Goal: Task Accomplishment & Management: Use online tool/utility

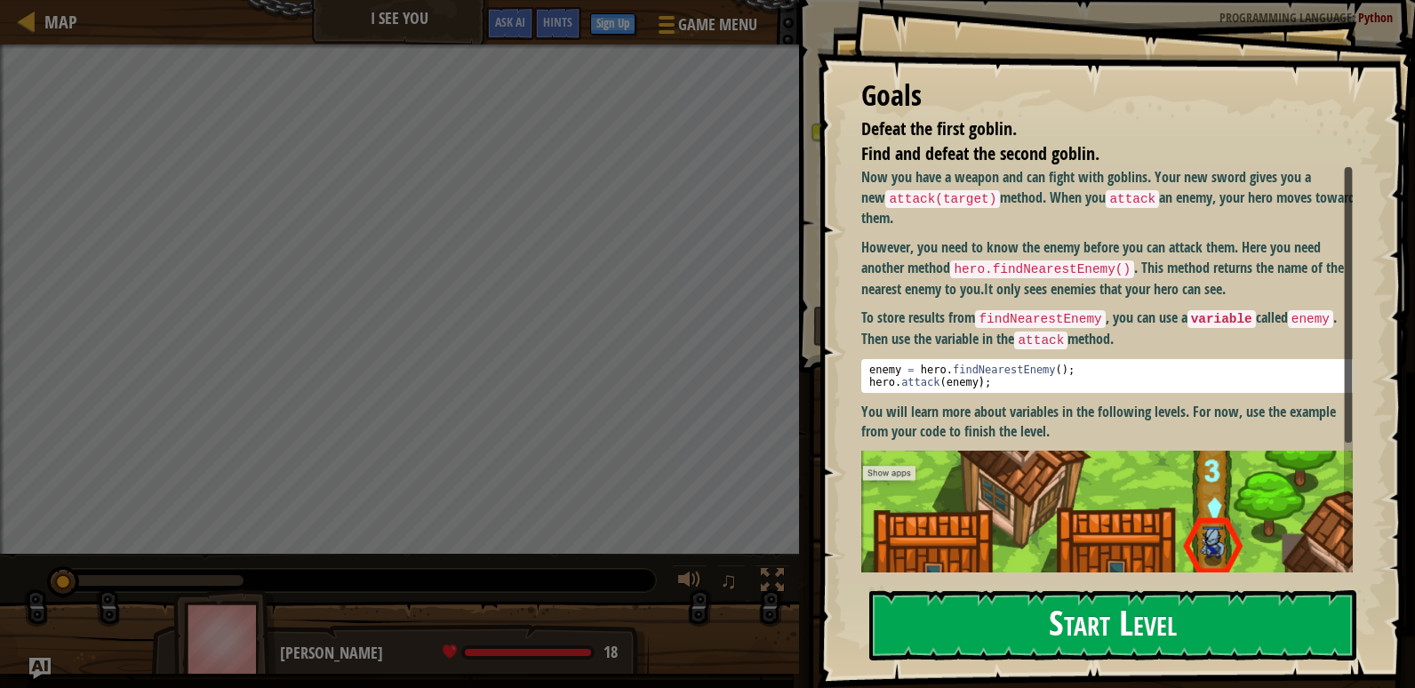
click at [1137, 611] on button "Start Level" at bounding box center [1112, 625] width 487 height 70
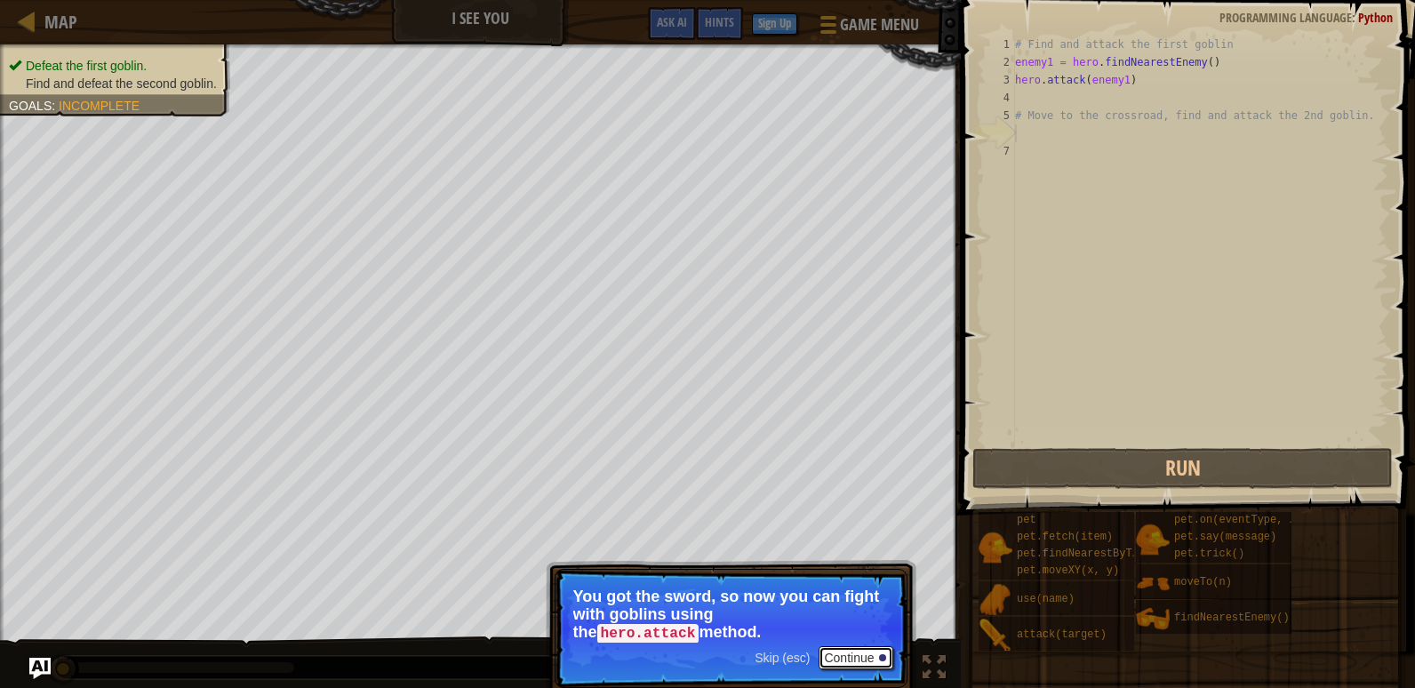
click at [842, 651] on button "Continue" at bounding box center [855, 657] width 74 height 23
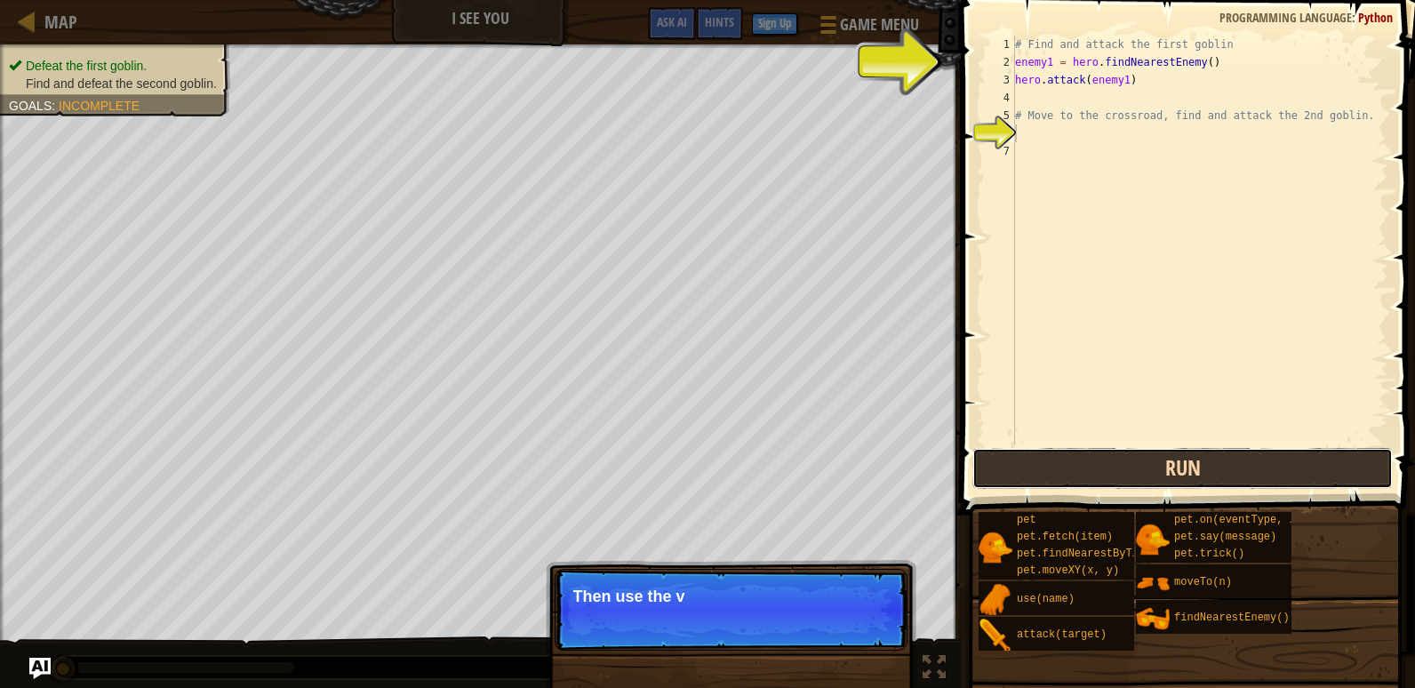
click at [1104, 475] on button "Run" at bounding box center [1182, 468] width 420 height 41
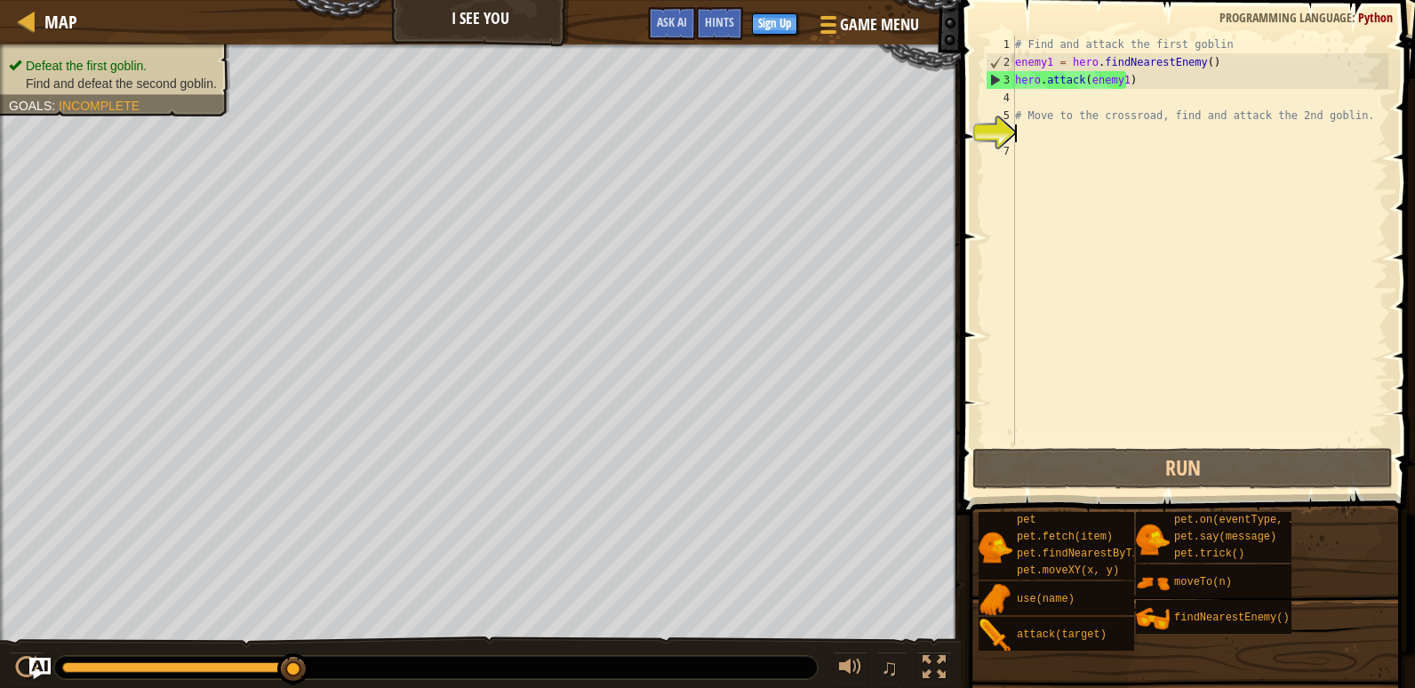
click at [1035, 106] on div "# Find and attack the first goblin enemy1 = hero . findNearestEnemy ( ) hero . …" at bounding box center [1199, 258] width 377 height 444
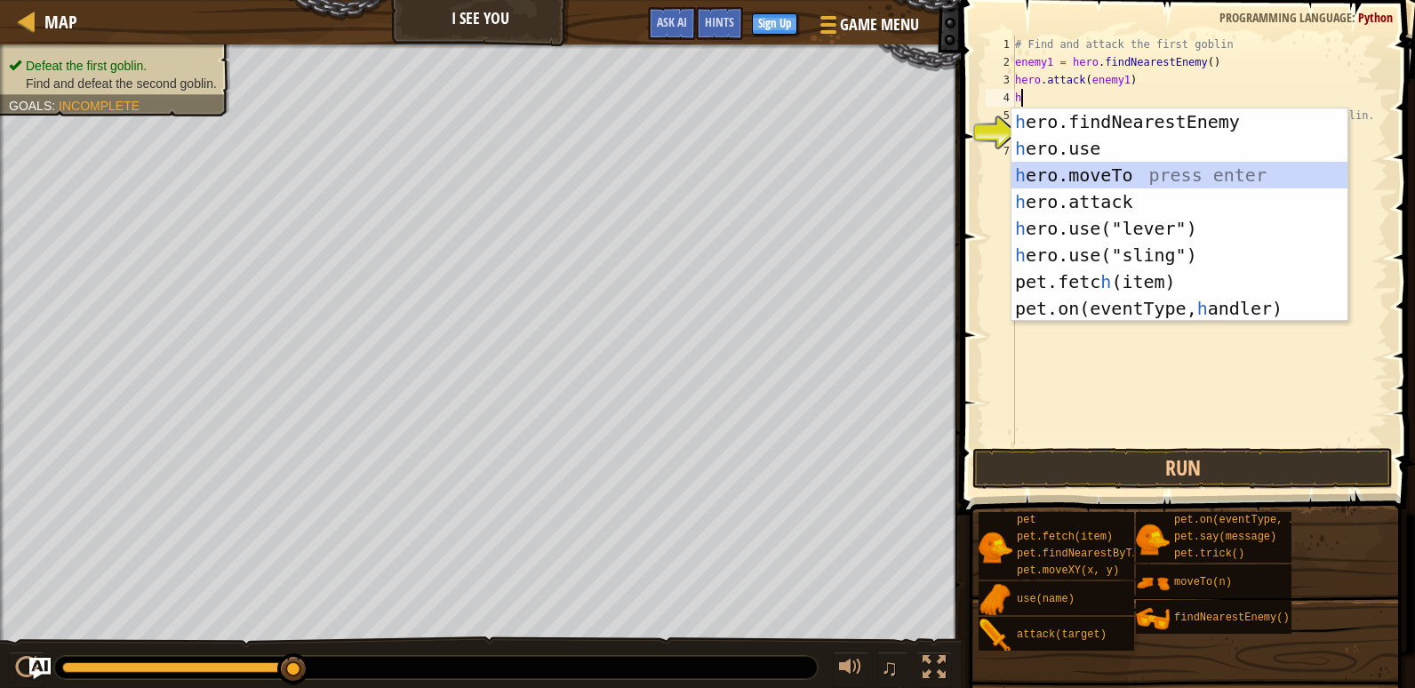
click at [1148, 174] on div "h ero.findNearestEnemy press enter h ero.use press enter h ero.moveTo press ent…" at bounding box center [1179, 241] width 336 height 267
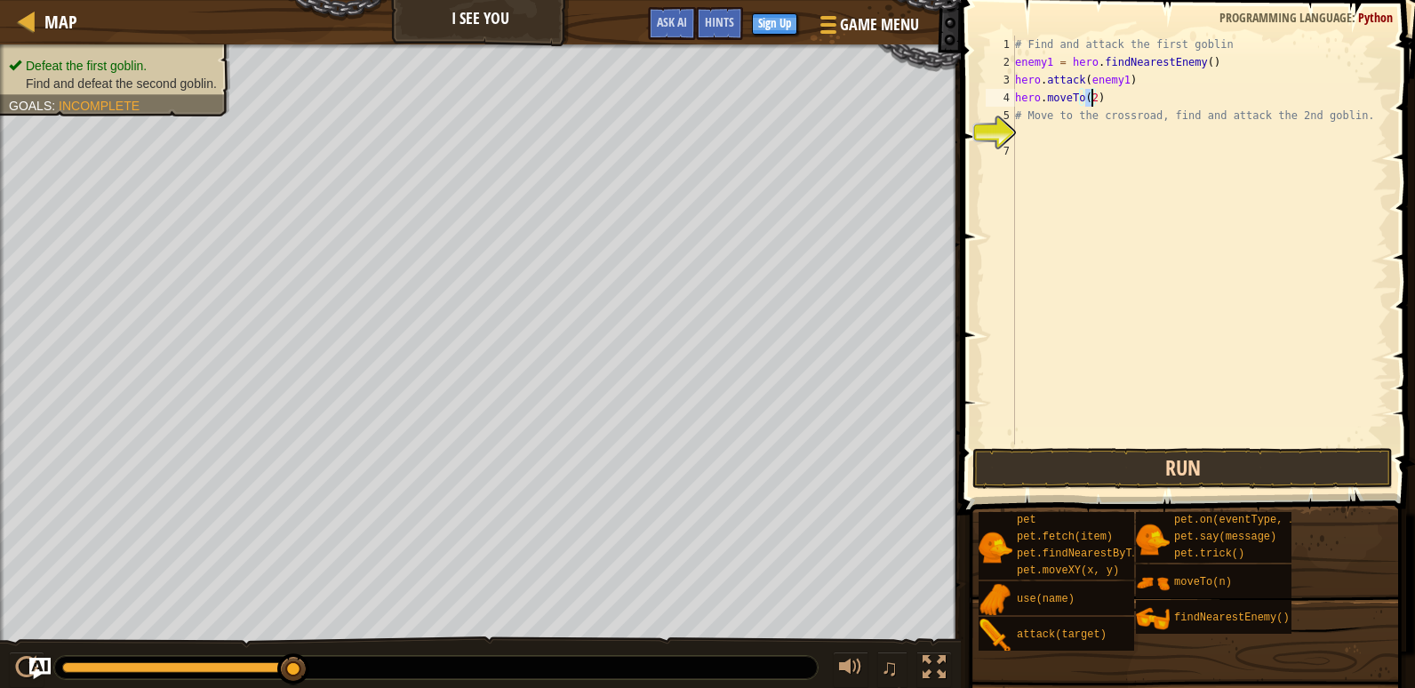
type textarea "hero.moveTo(2)"
click at [1331, 451] on button "Run" at bounding box center [1182, 468] width 420 height 41
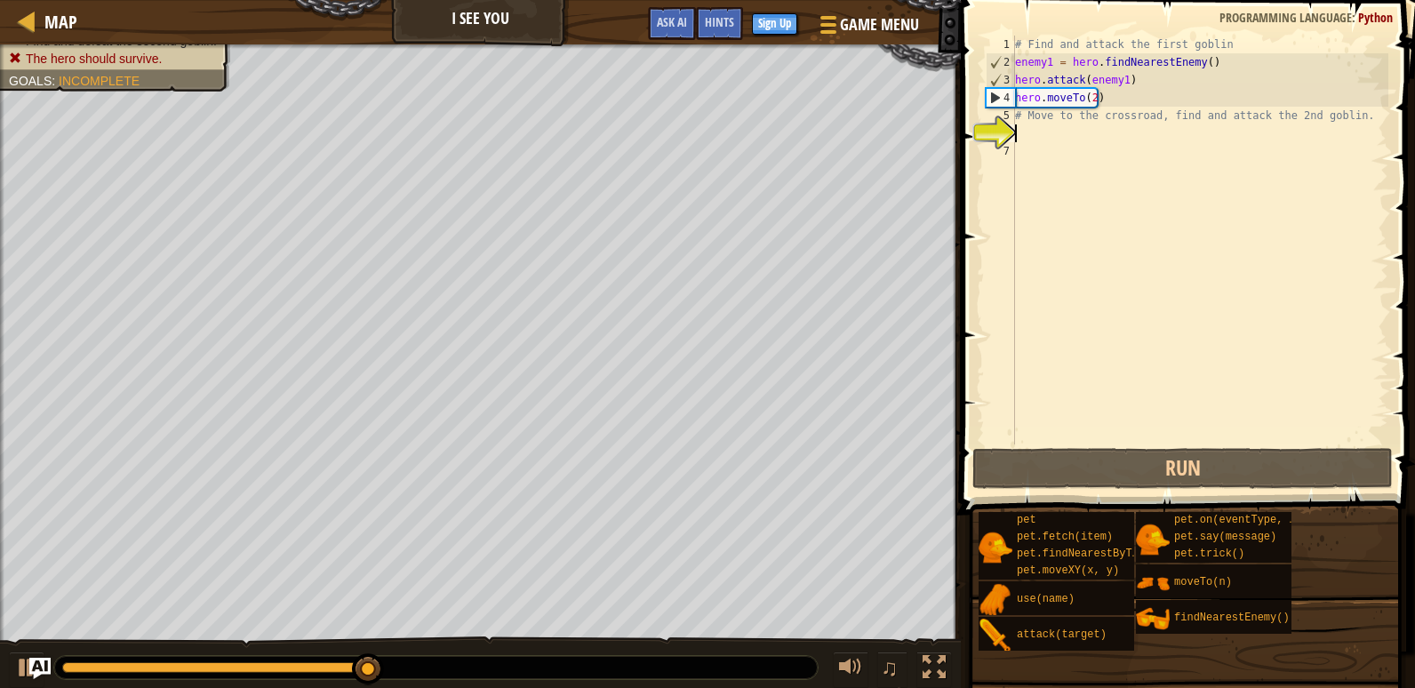
click at [1122, 137] on div "# Find and attack the first goblin enemy1 = hero . findNearestEnemy ( ) hero . …" at bounding box center [1199, 258] width 377 height 444
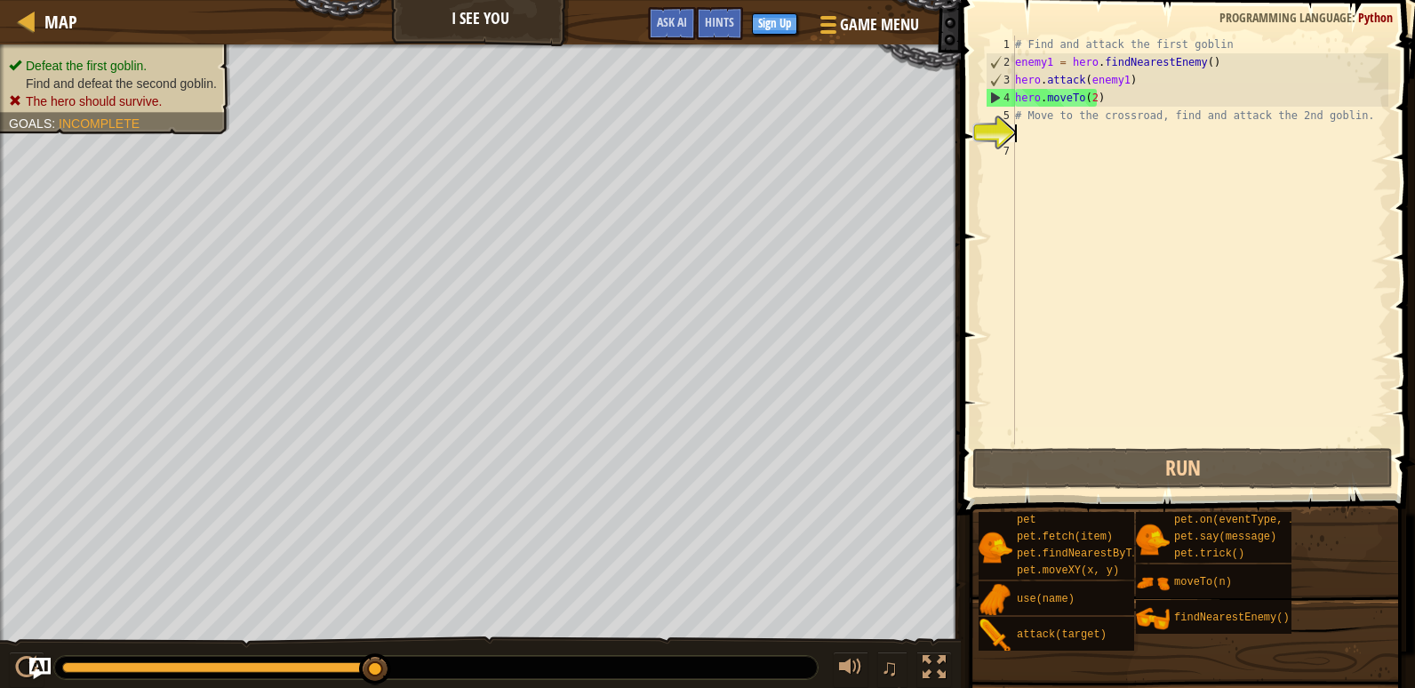
type textarea "h"
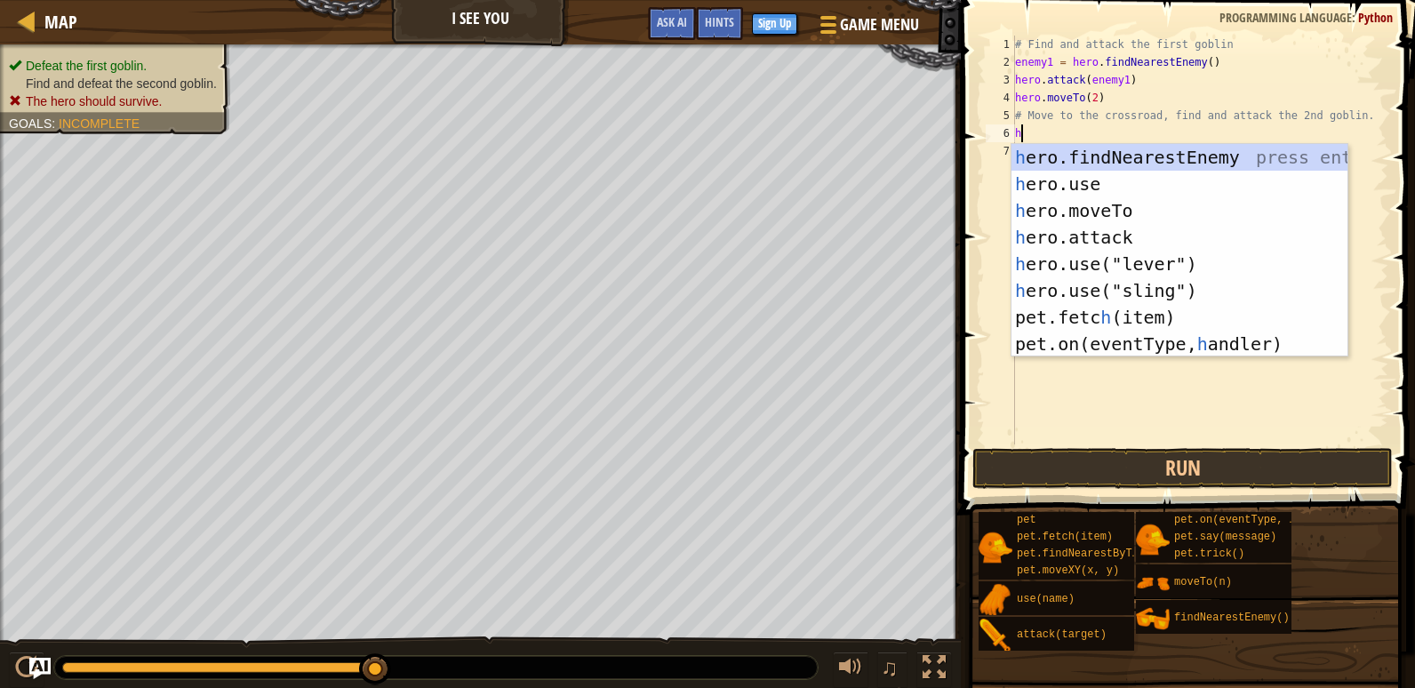
click at [1219, 398] on div "# Find and attack the first goblin enemy1 = hero . findNearestEnemy ( ) hero . …" at bounding box center [1199, 258] width 377 height 444
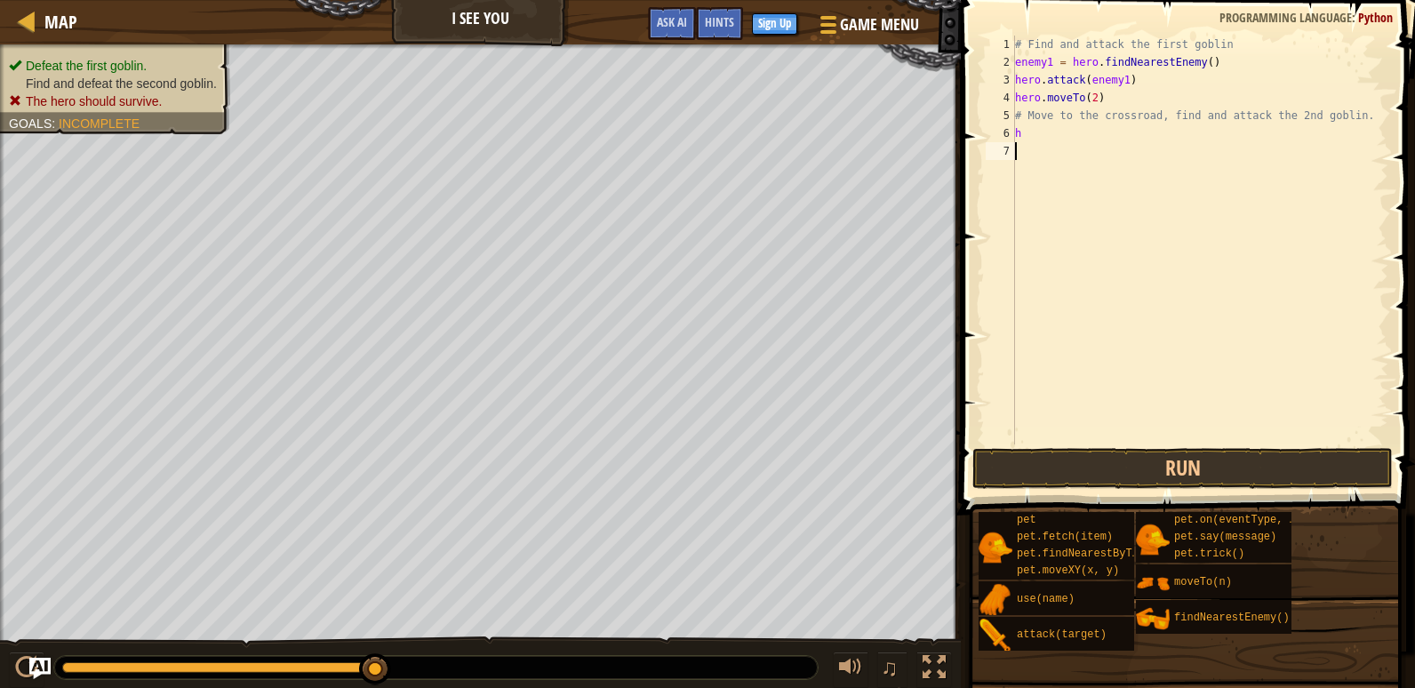
click at [1090, 148] on div "# Find and attack the first goblin enemy1 = hero . findNearestEnemy ( ) hero . …" at bounding box center [1199, 258] width 377 height 444
click at [1075, 139] on div "# Find and attack the first goblin enemy1 = hero . findNearestEnemy ( ) hero . …" at bounding box center [1199, 258] width 377 height 444
type textarea "h"
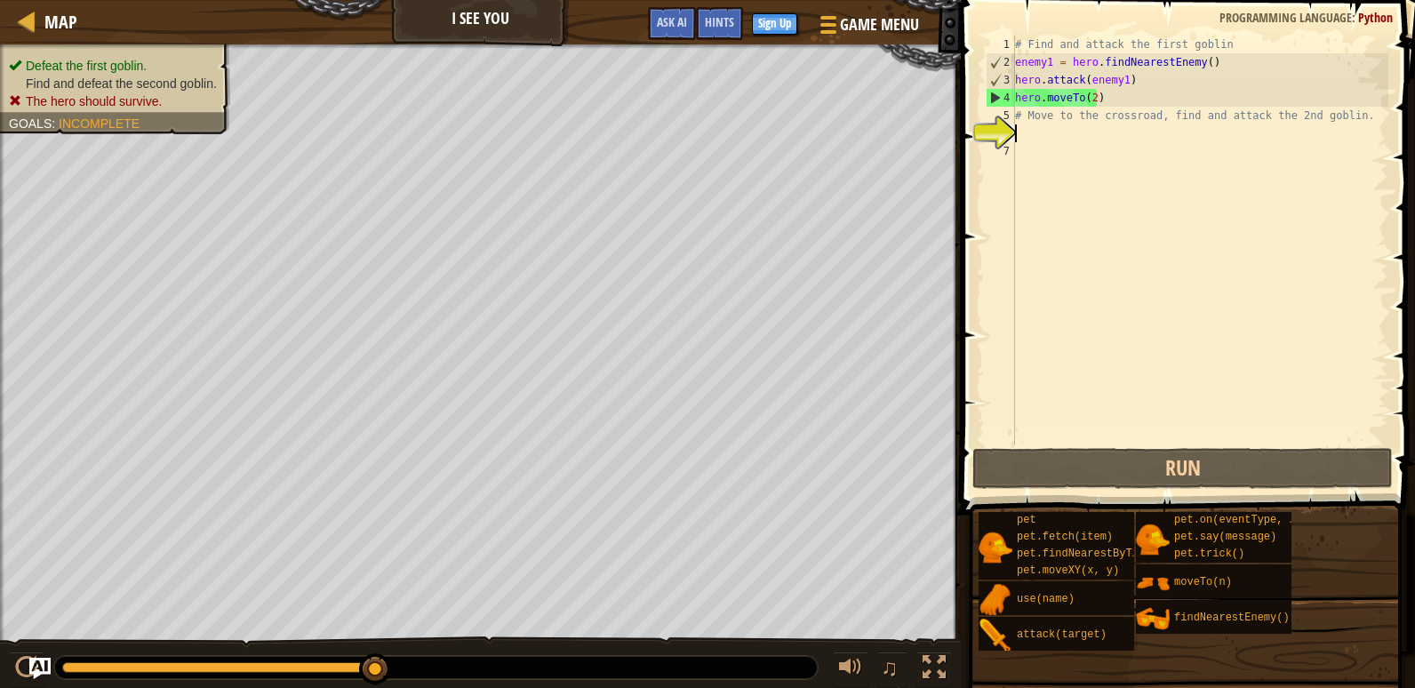
type textarea "e"
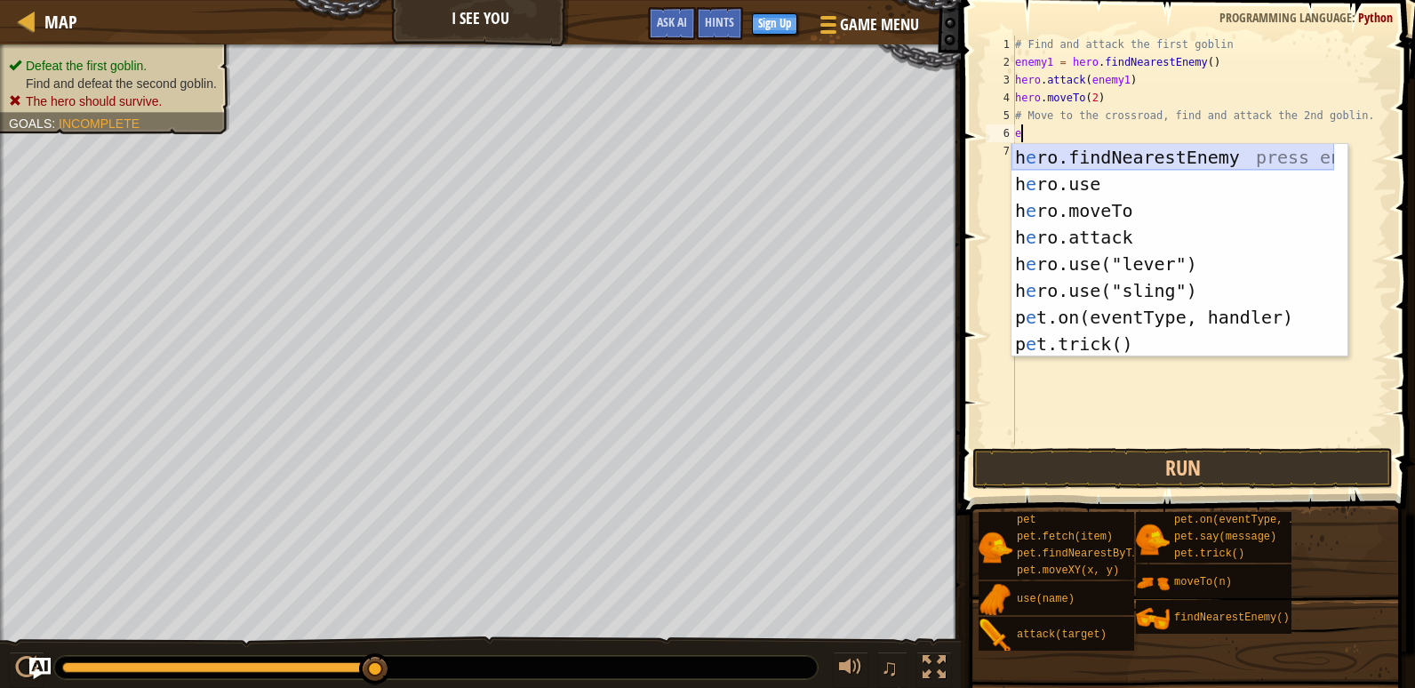
click at [1137, 164] on div "h e ro.findNearestEnemy press enter h e ro.use press enter h e ro.moveTo press …" at bounding box center [1172, 277] width 323 height 267
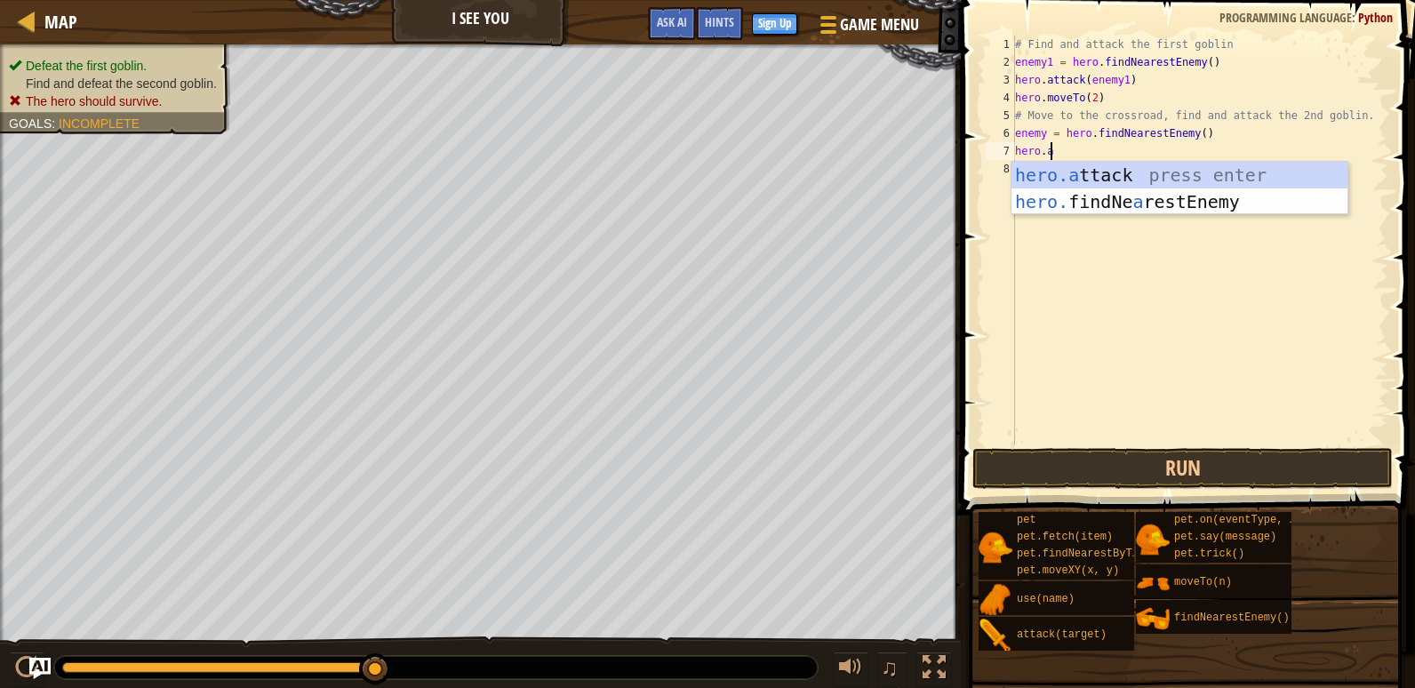
scroll to position [8, 2]
click at [1228, 173] on div "[DOMAIN_NAME] tack press enter hero. findNe a res t Enemy press enter" at bounding box center [1179, 215] width 336 height 107
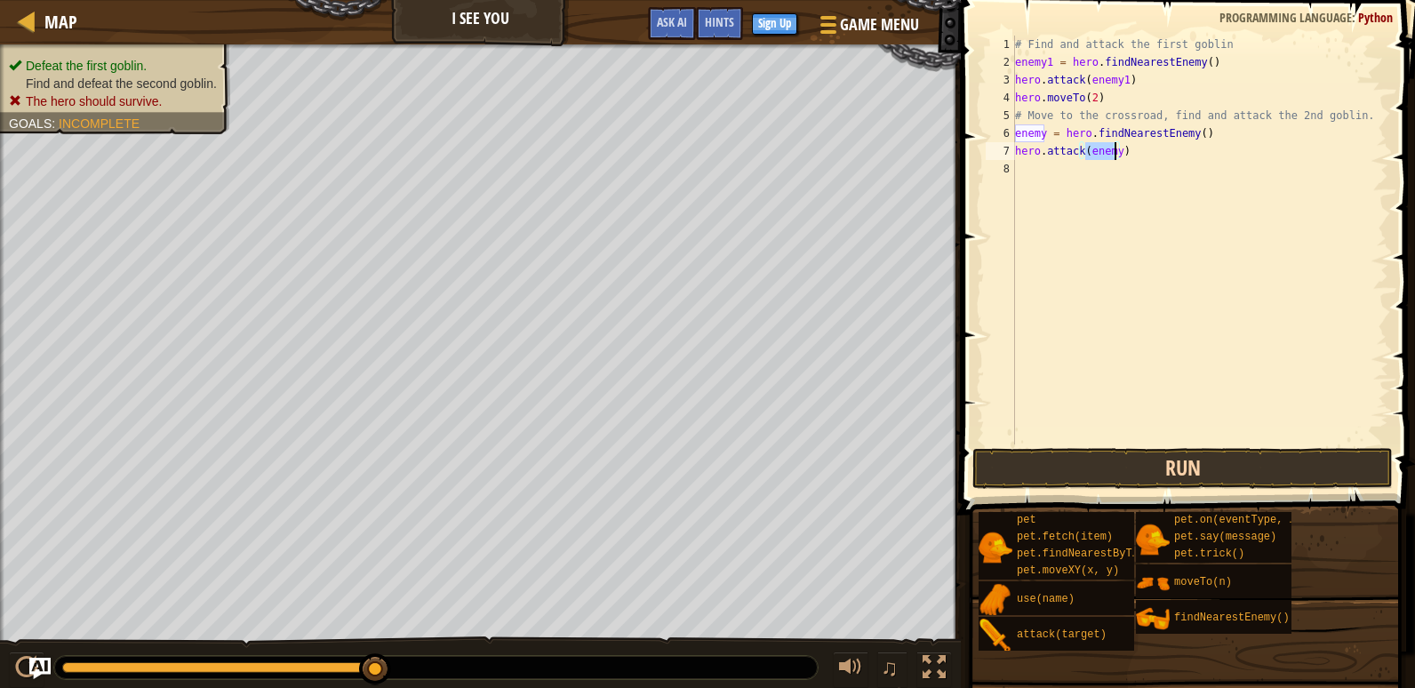
type textarea "hero.attack(enemy)"
click at [1281, 461] on button "Run" at bounding box center [1182, 468] width 420 height 41
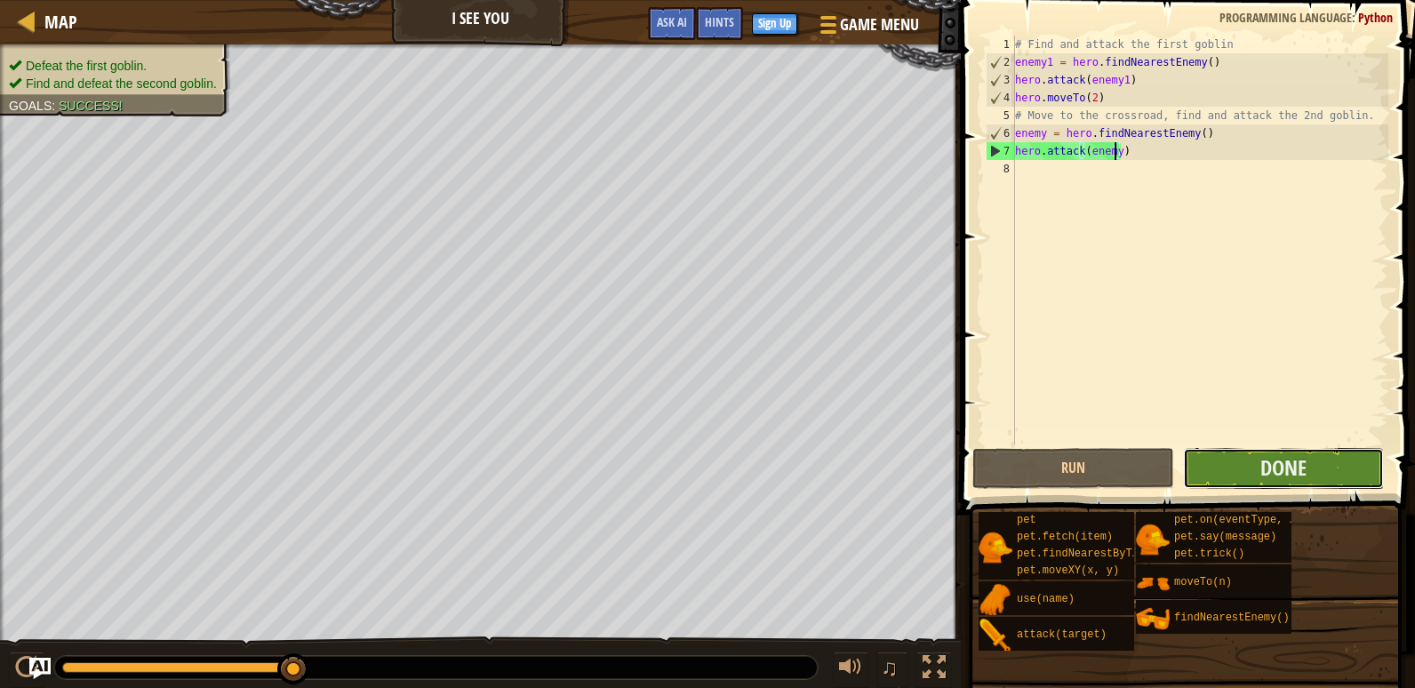
click at [1227, 454] on button "Done" at bounding box center [1283, 468] width 201 height 41
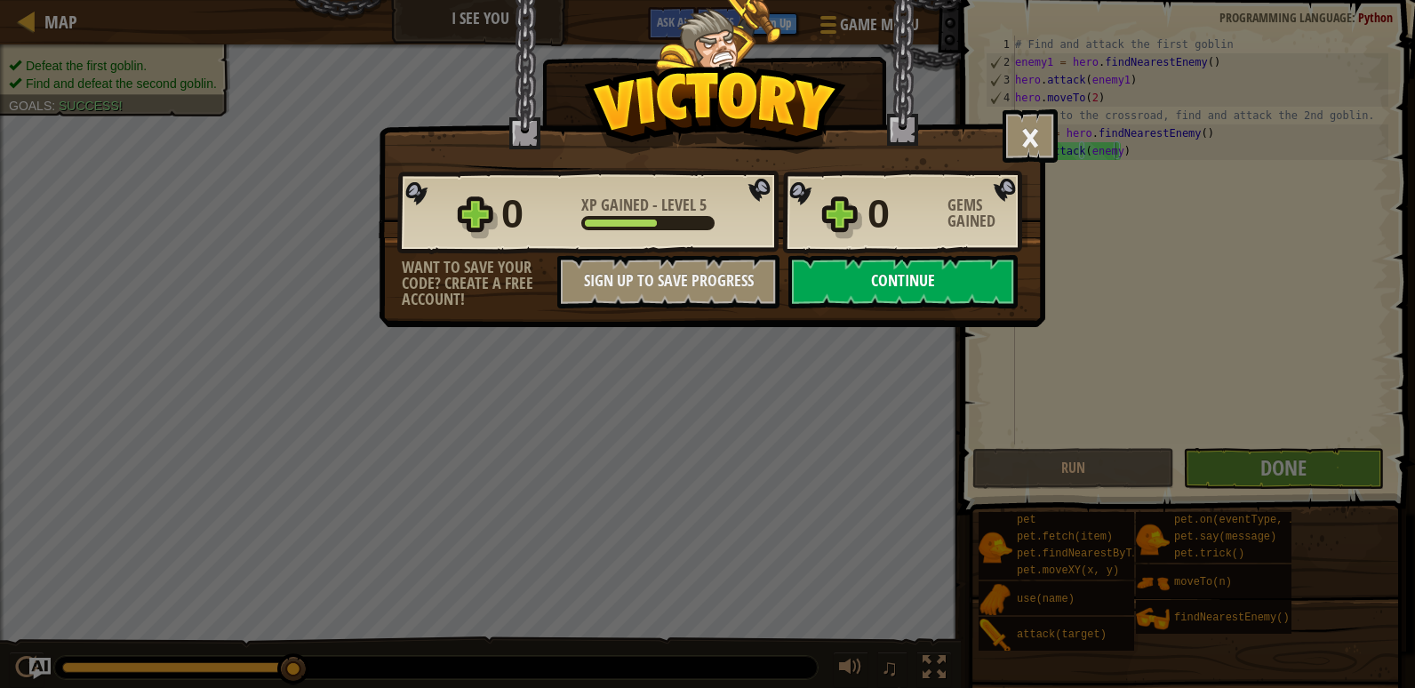
click at [891, 278] on button "Continue" at bounding box center [902, 281] width 229 height 53
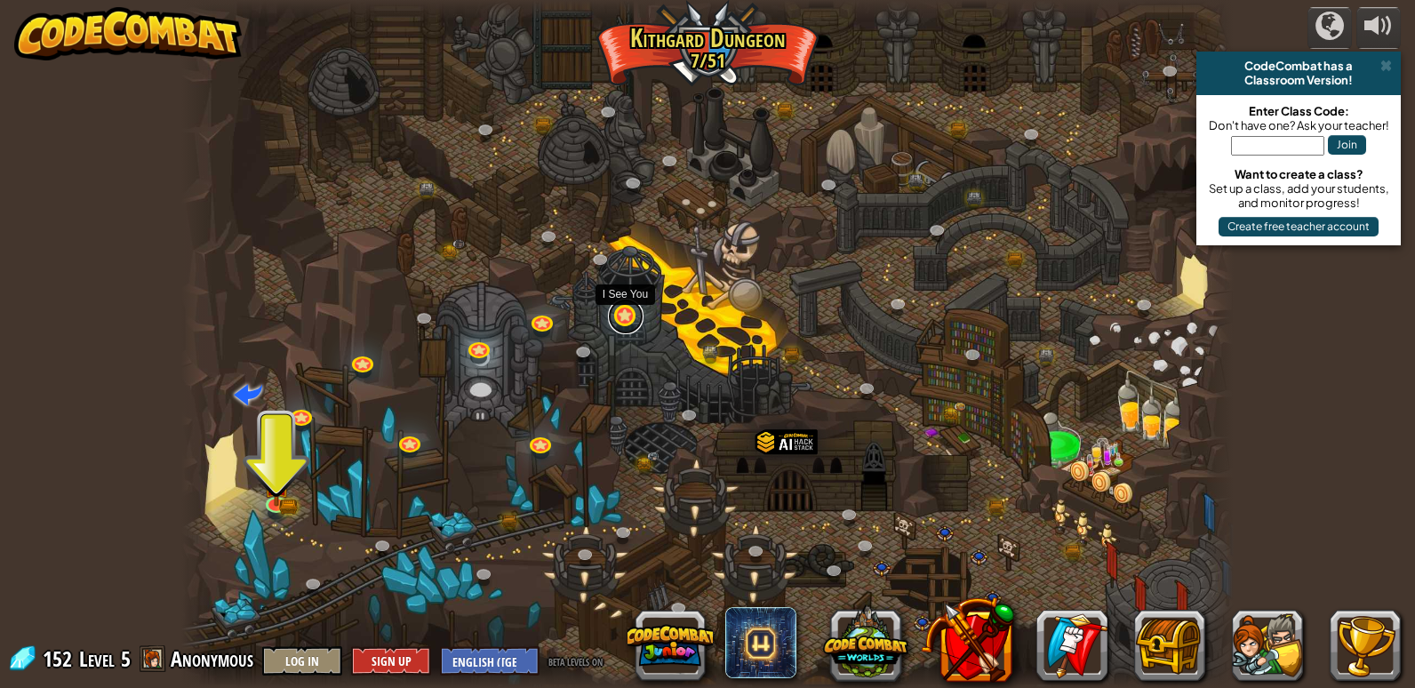
click at [621, 330] on div "Twisted Canyon (Locked) Challenge: collect the most gold using all the programm…" at bounding box center [707, 344] width 1052 height 688
click at [277, 499] on img at bounding box center [276, 473] width 27 height 59
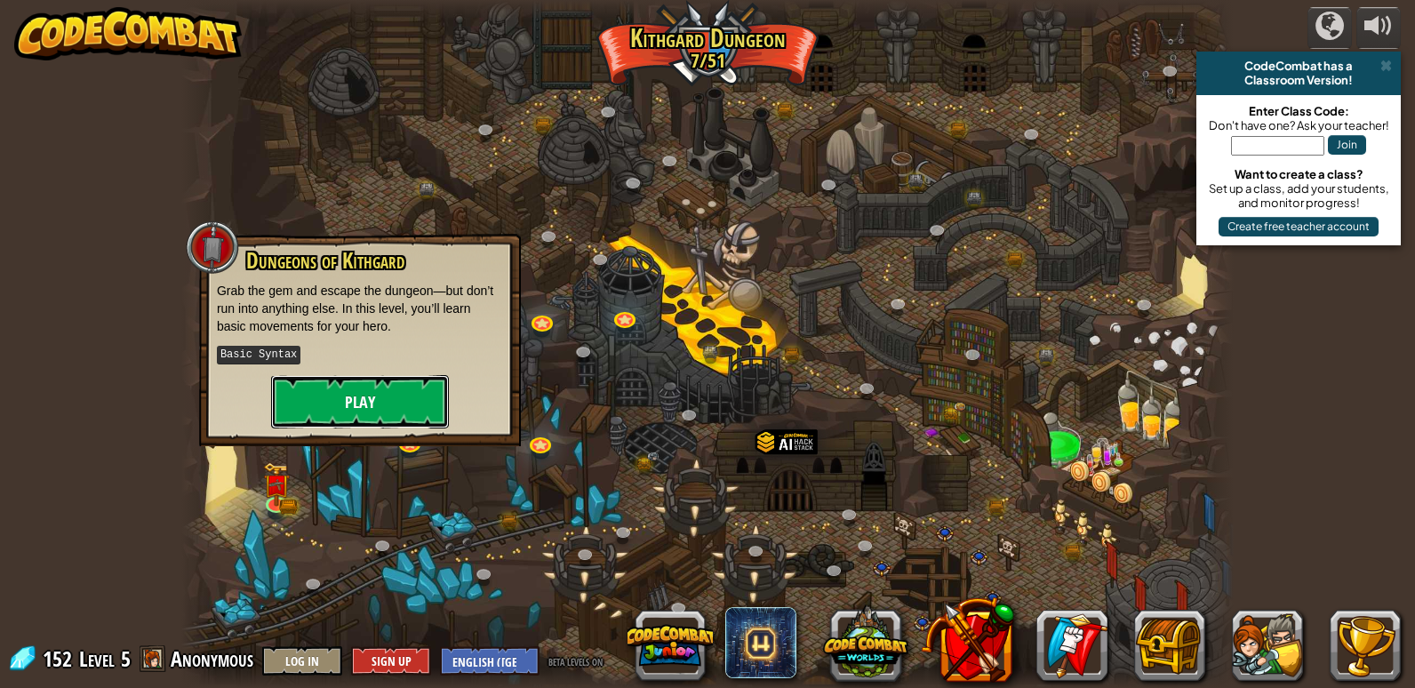
click at [373, 390] on button "Play" at bounding box center [360, 401] width 178 height 53
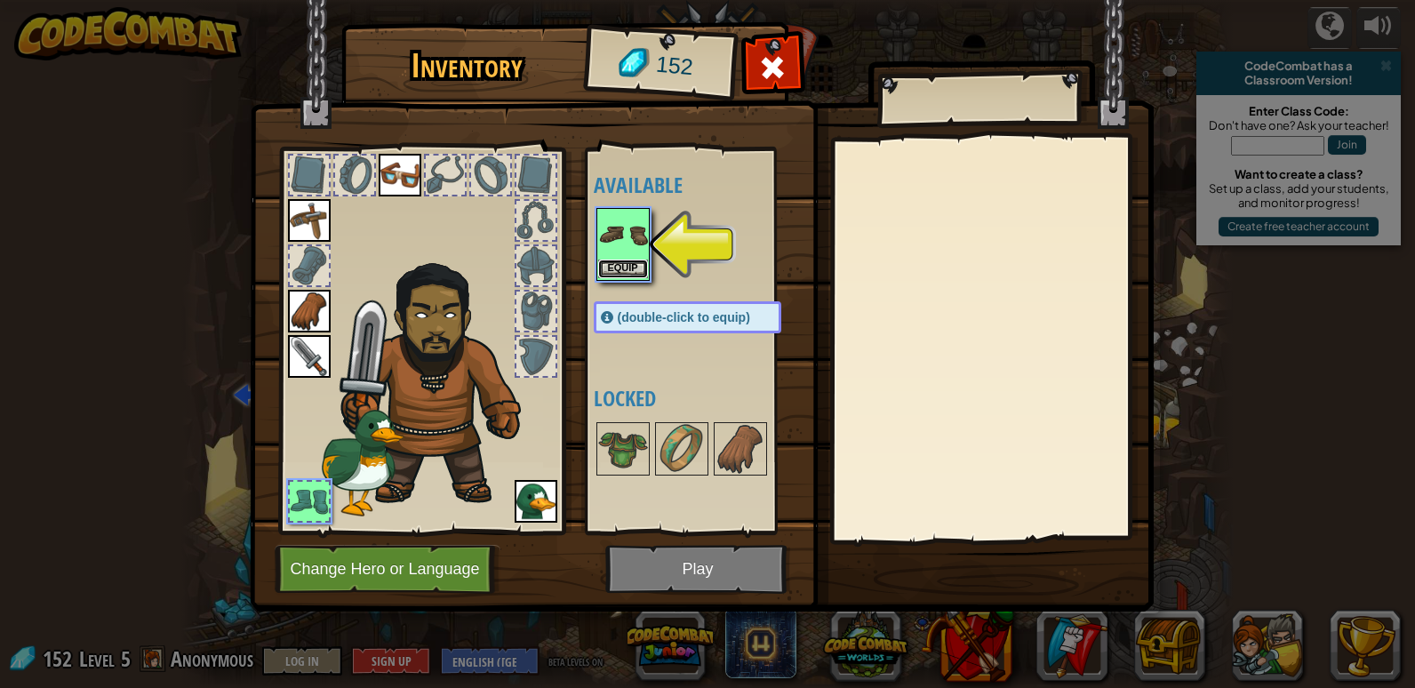
click at [633, 271] on button "Equip" at bounding box center [623, 268] width 50 height 19
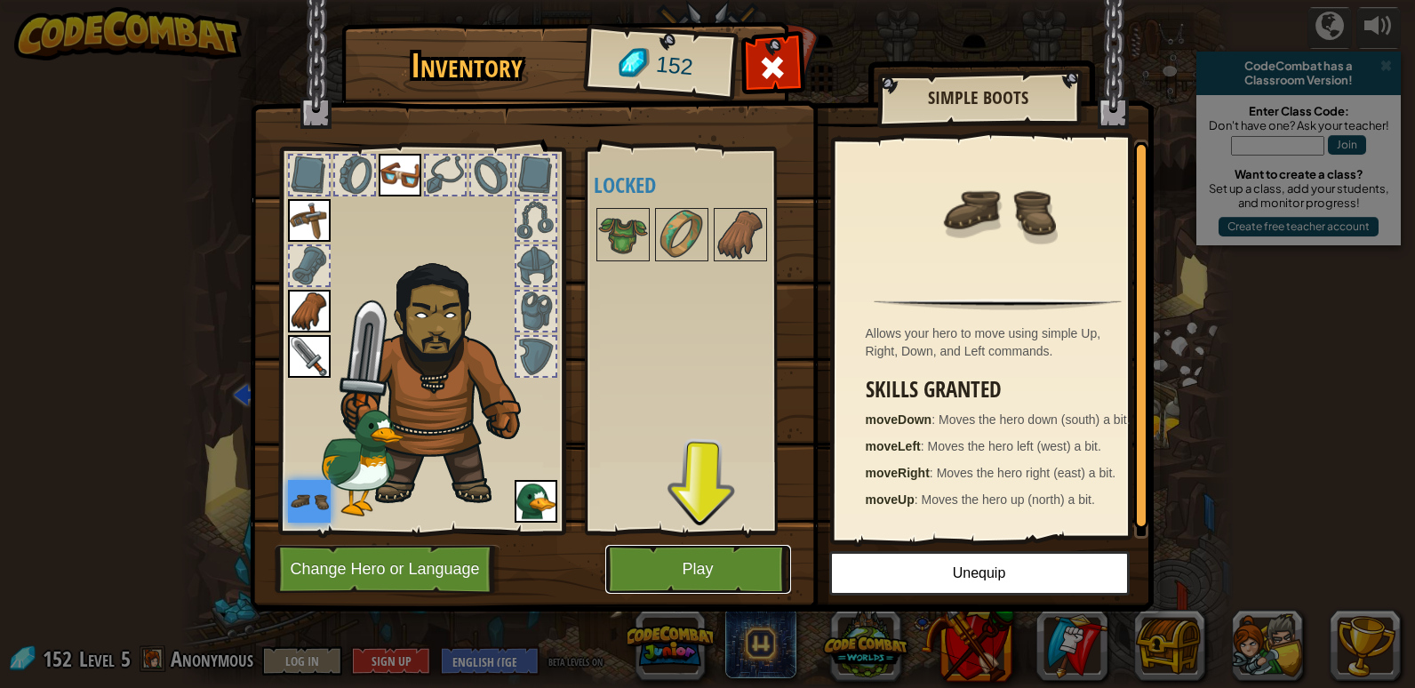
click at [741, 571] on button "Play" at bounding box center [698, 569] width 186 height 49
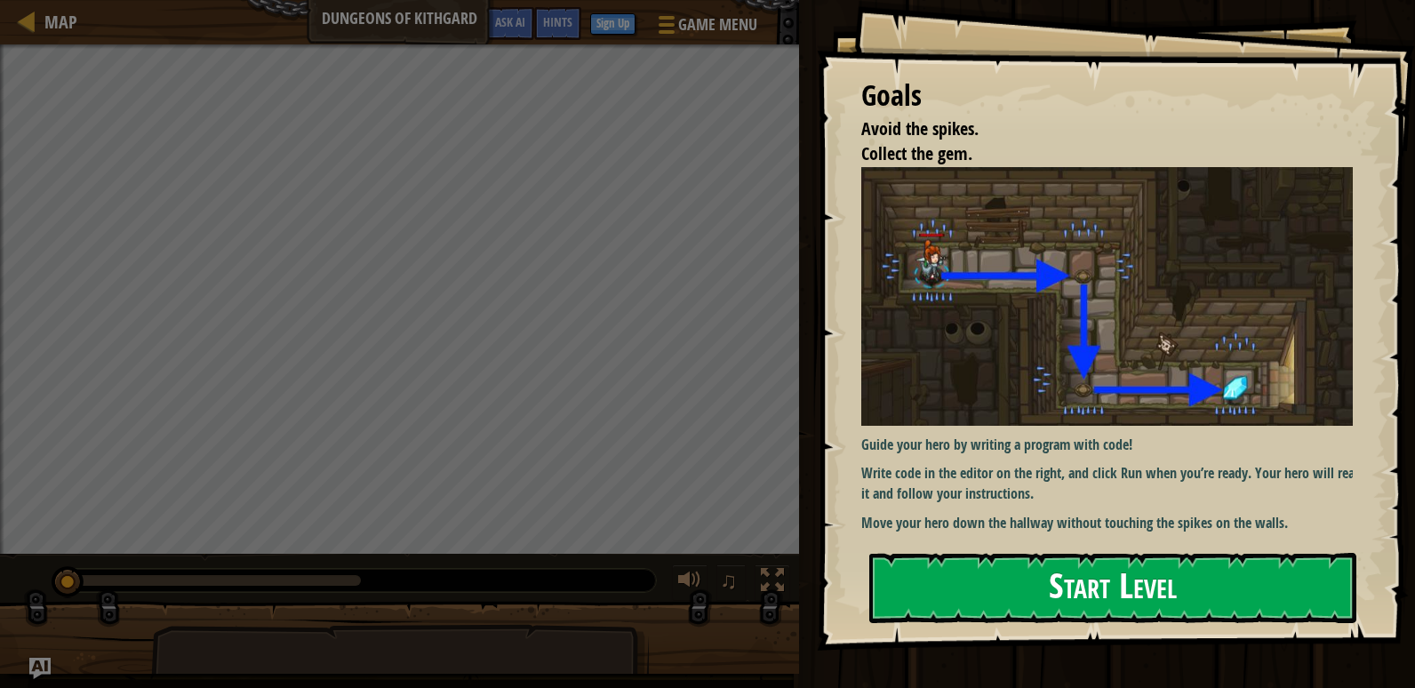
click at [1005, 563] on button "Start Level" at bounding box center [1112, 588] width 487 height 70
